Goal: Task Accomplishment & Management: Manage account settings

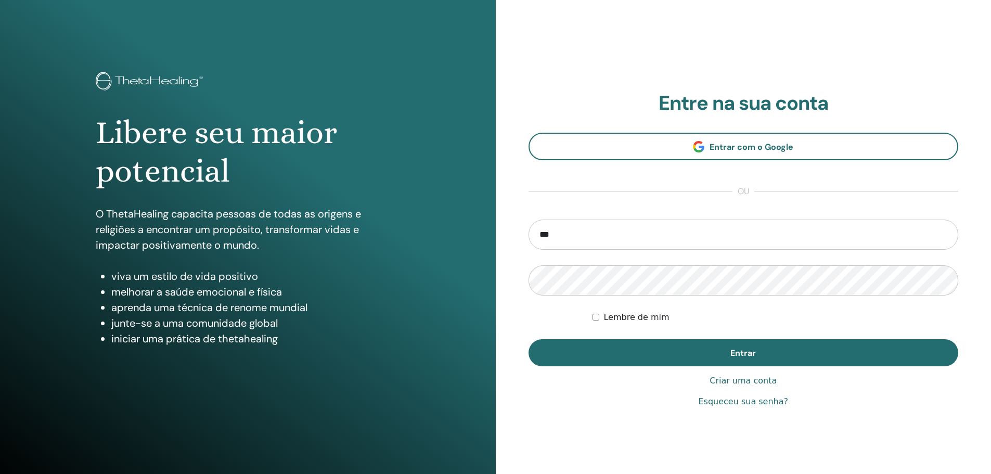
click at [649, 317] on font "Lembre de mim" at bounding box center [637, 317] width 66 height 10
click at [680, 229] on input "***" at bounding box center [744, 235] width 430 height 30
type input "**********"
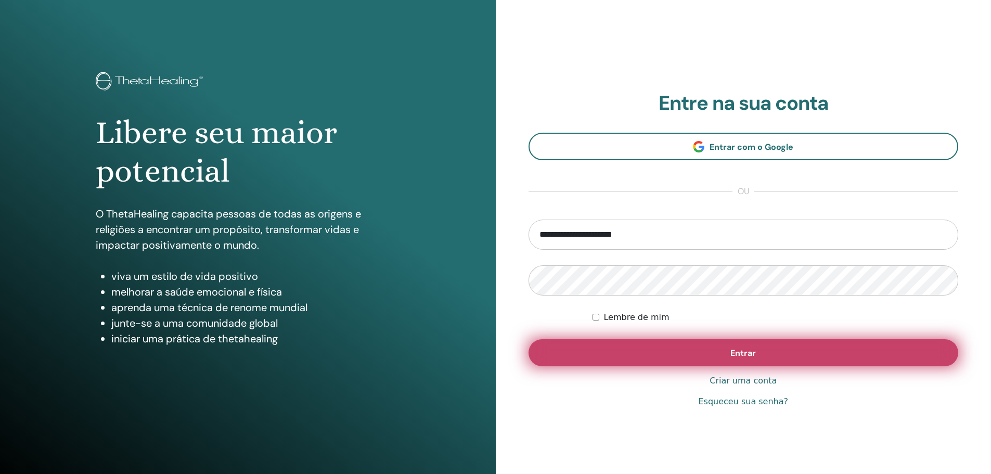
click at [657, 352] on button "Entrar" at bounding box center [744, 352] width 430 height 27
